Goal: Transaction & Acquisition: Purchase product/service

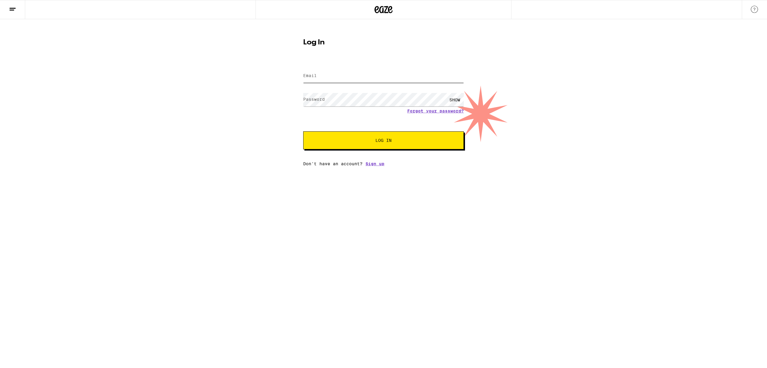
type input "[EMAIL_ADDRESS][DOMAIN_NAME]"
click at [391, 145] on button "Log In" at bounding box center [383, 140] width 161 height 18
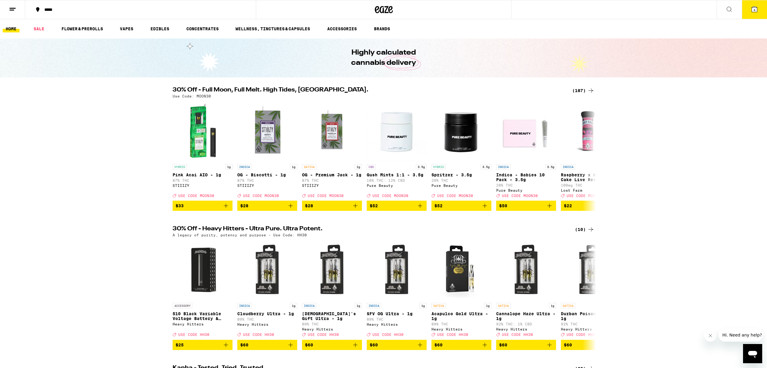
click at [12, 10] on line at bounding box center [12, 10] width 4 height 0
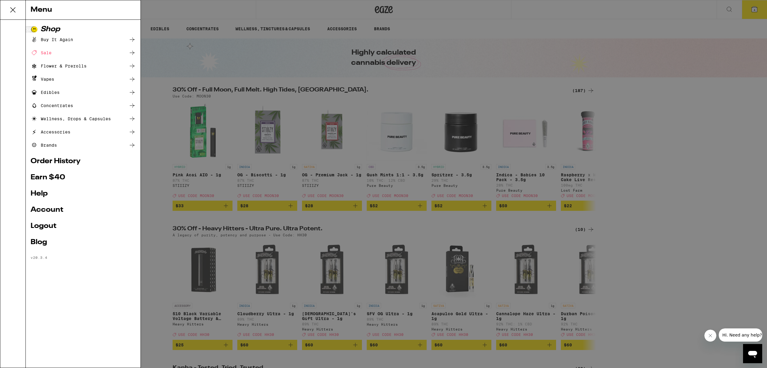
click at [684, 75] on div "Menu Shop Buy It Again Sale Flower & Prerolls Vapes Edibles Concentrates Wellne…" at bounding box center [383, 184] width 767 height 368
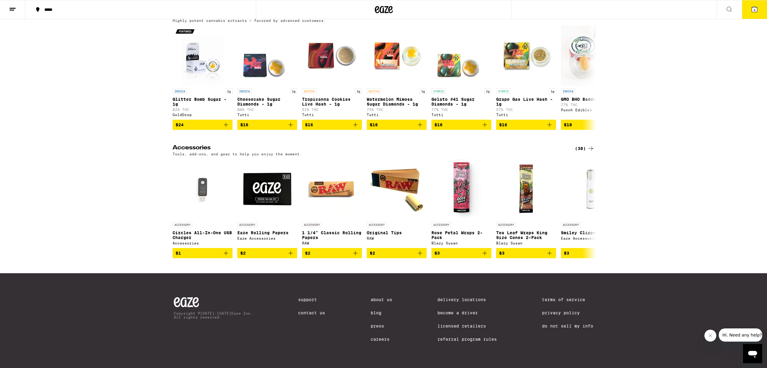
scroll to position [2490, 0]
click at [575, 152] on div "(38)" at bounding box center [584, 148] width 19 height 7
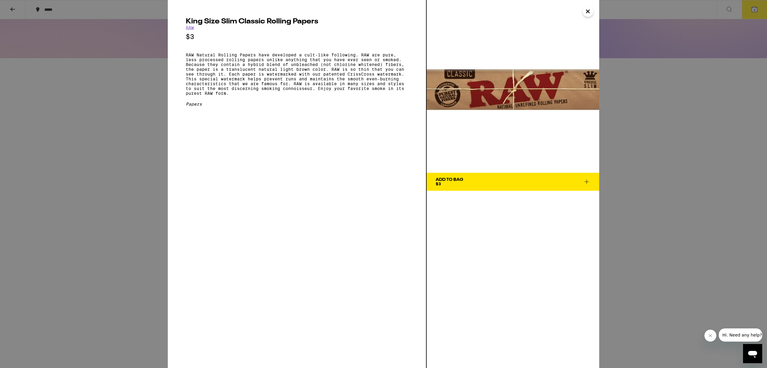
click at [588, 13] on icon "Close" at bounding box center [588, 11] width 7 height 9
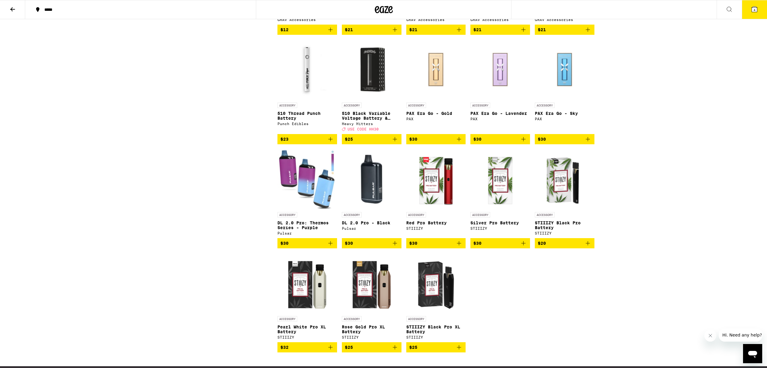
scroll to position [567, 0]
click at [373, 209] on img "Open page for DL 2.0 Pro - Black from Pulsar" at bounding box center [372, 179] width 60 height 60
